Goal: Navigation & Orientation: Go to known website

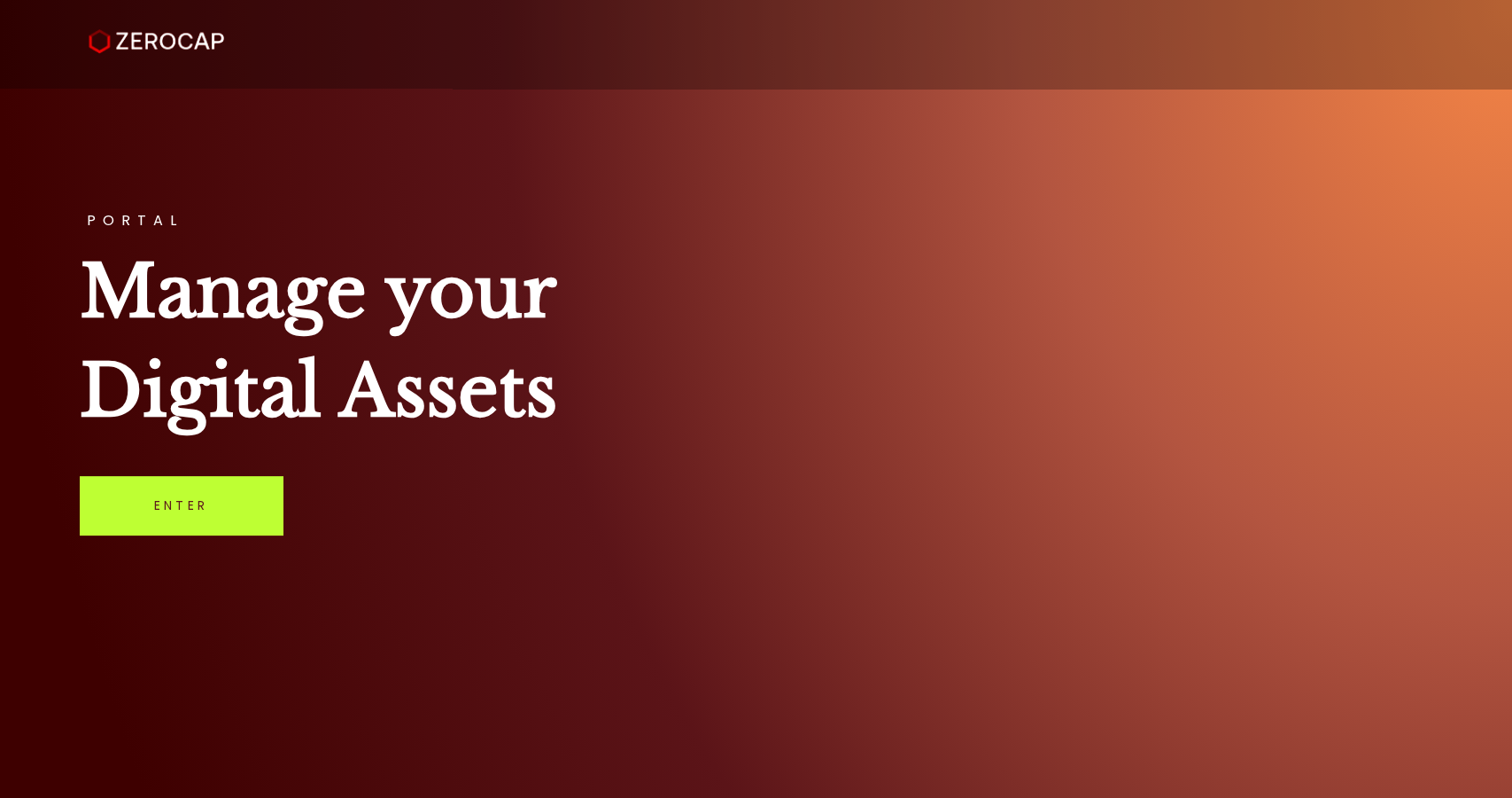
click at [172, 502] on link "Enter" at bounding box center [181, 504] width 203 height 58
click at [215, 518] on link "Enter" at bounding box center [181, 504] width 203 height 58
